Goal: Task Accomplishment & Management: Complete application form

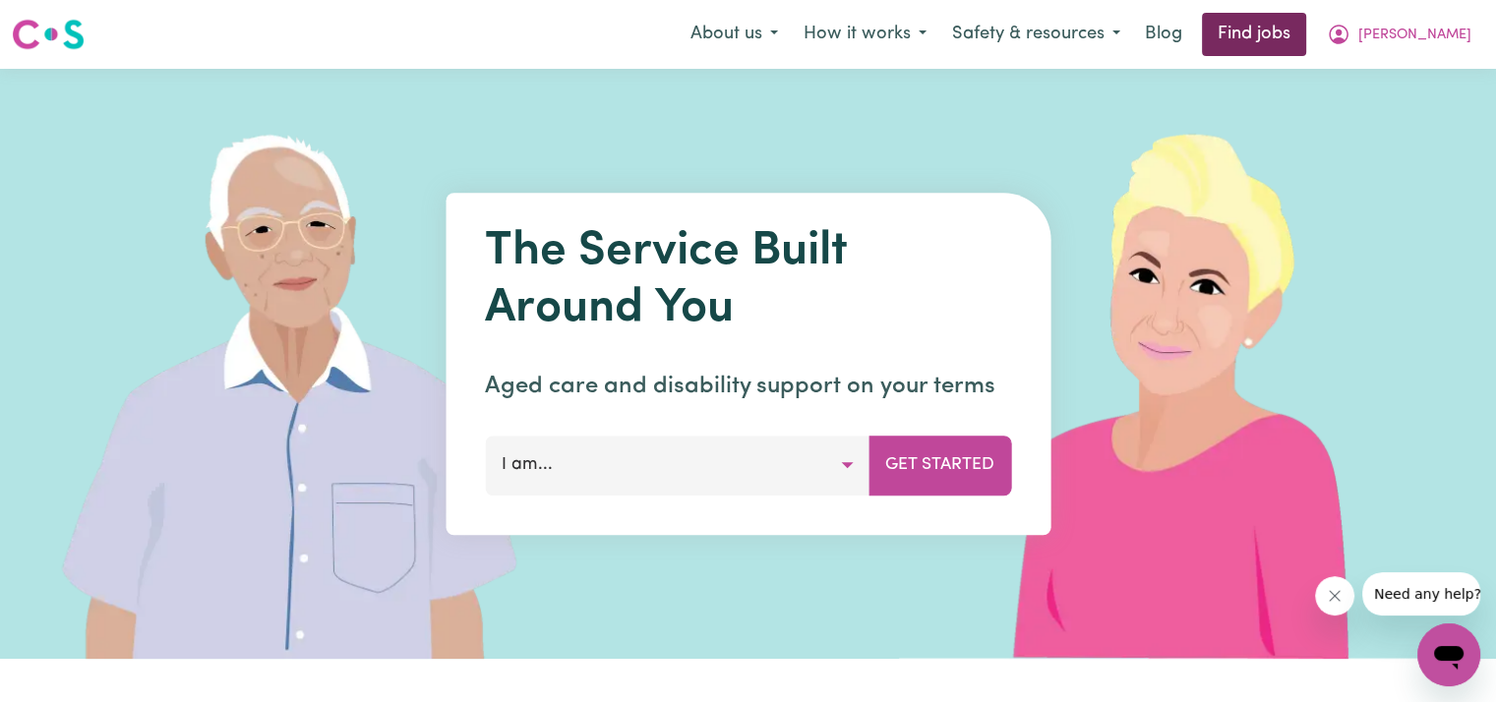
click at [1306, 27] on link "Find jobs" at bounding box center [1254, 34] width 104 height 43
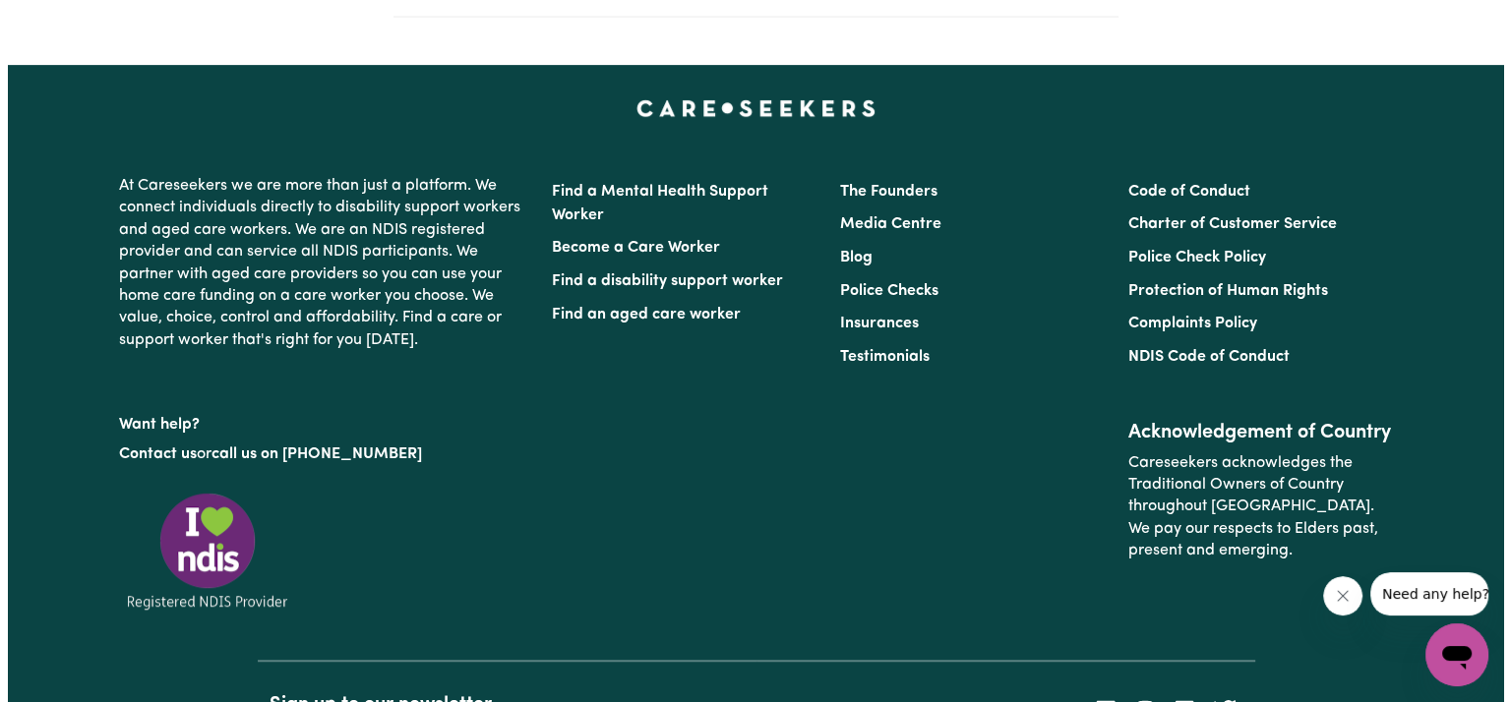
scroll to position [849, 0]
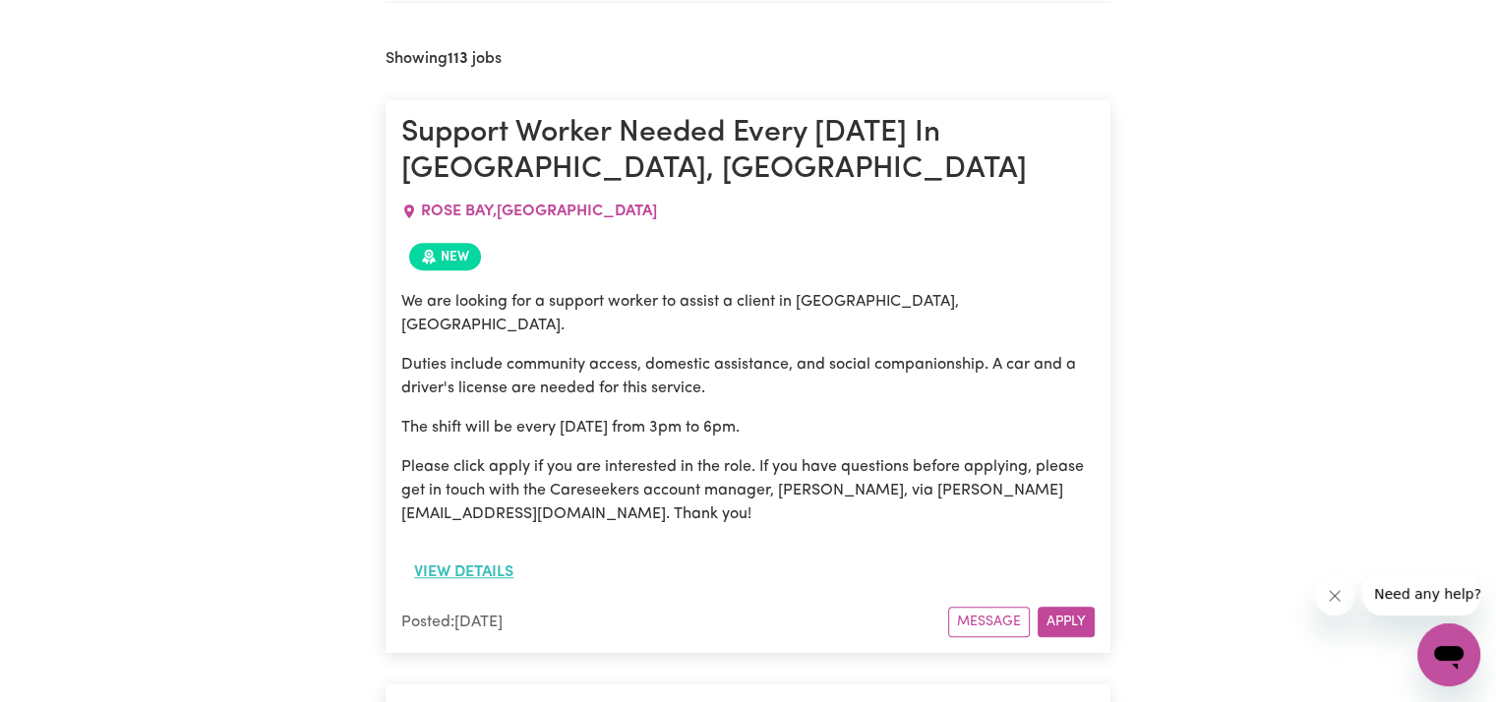
click at [472, 554] on button "View details" at bounding box center [463, 572] width 125 height 37
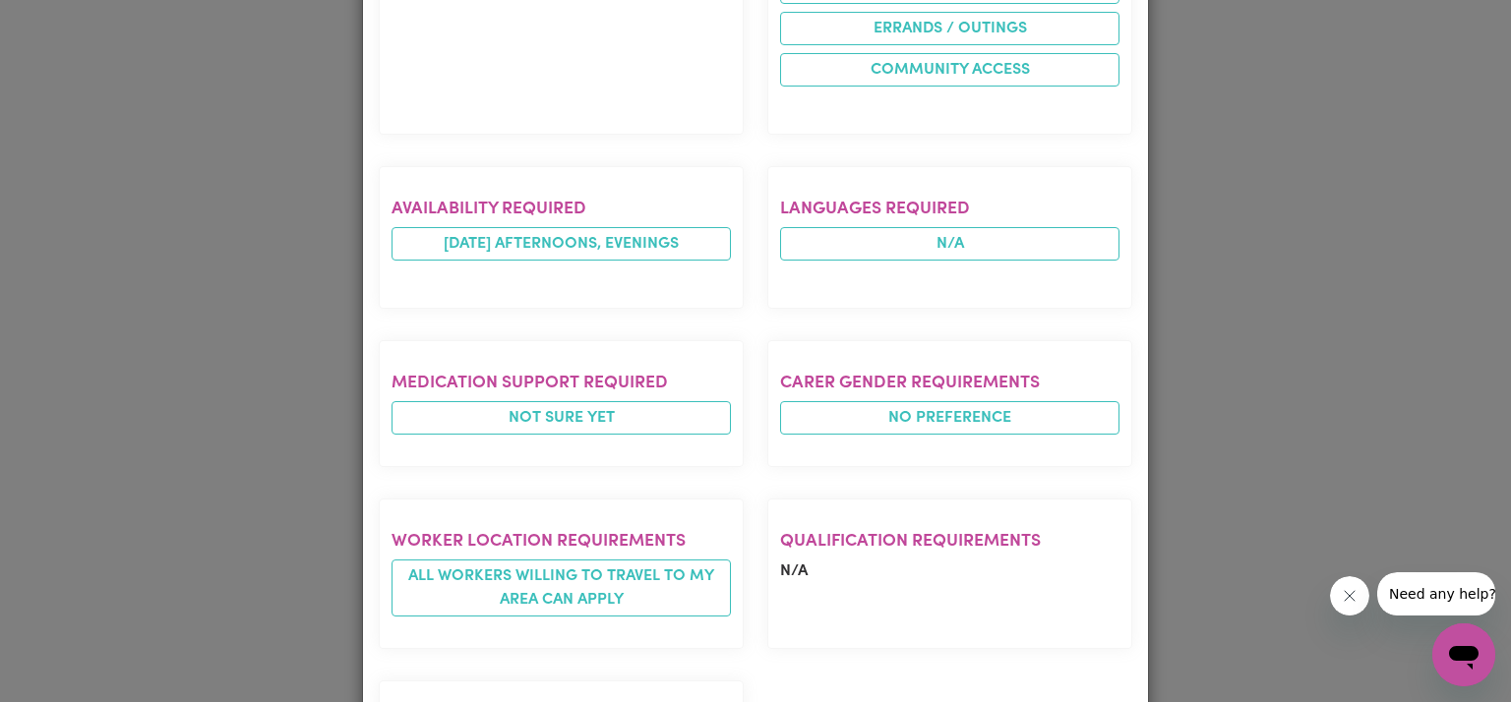
scroll to position [1165, 0]
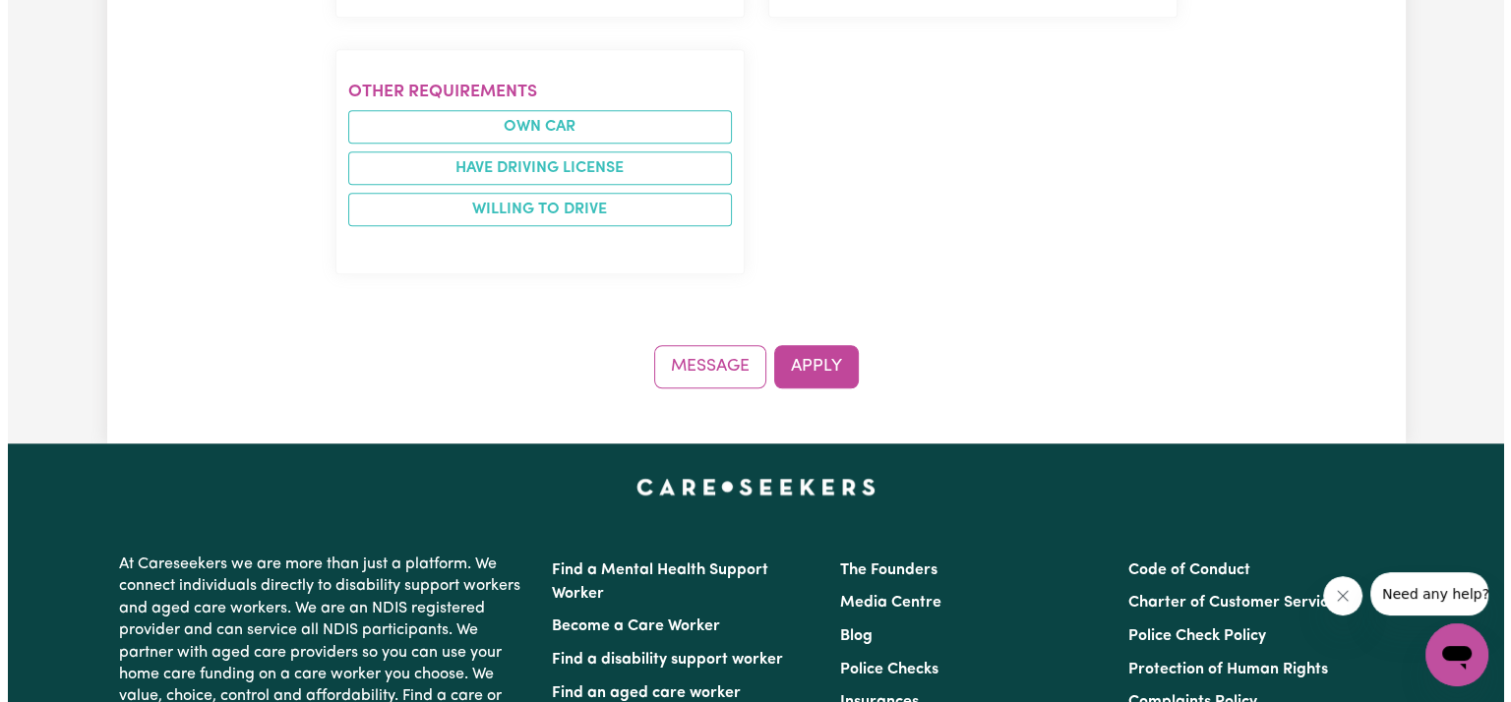
scroll to position [1574, 0]
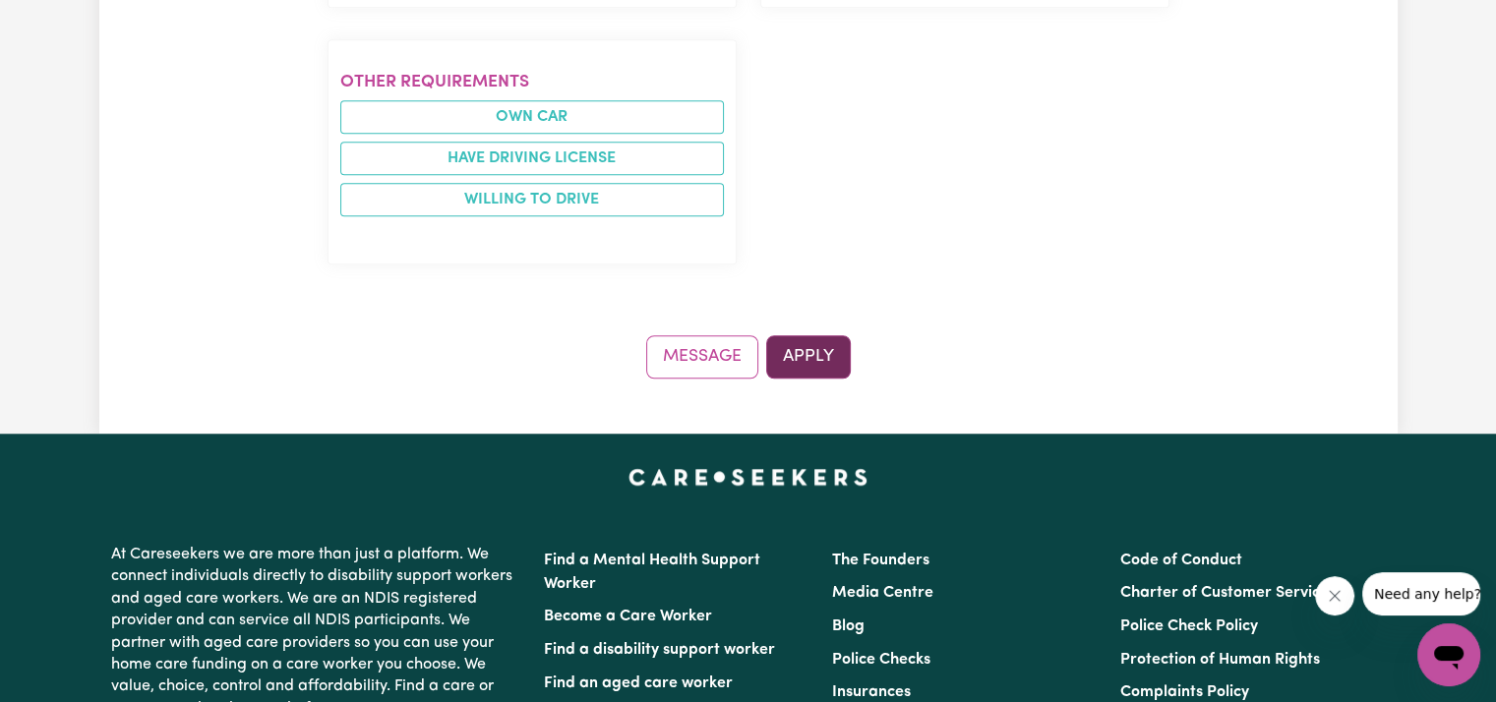
click at [826, 335] on button "Apply" at bounding box center [808, 356] width 85 height 43
